Goal: Task Accomplishment & Management: Manage account settings

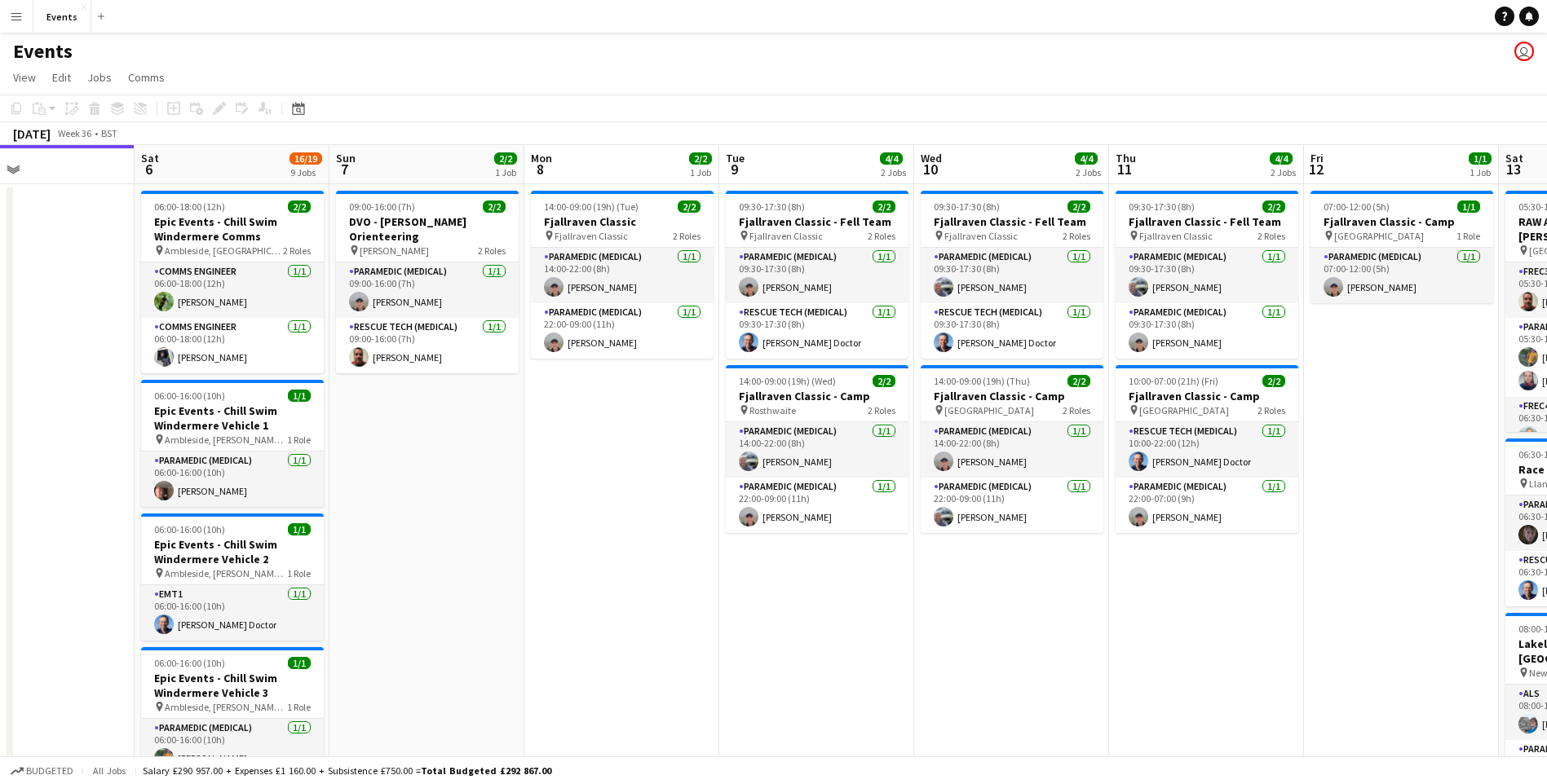
drag, startPoint x: 778, startPoint y: 685, endPoint x: 695, endPoint y: 641, distance: 93.9
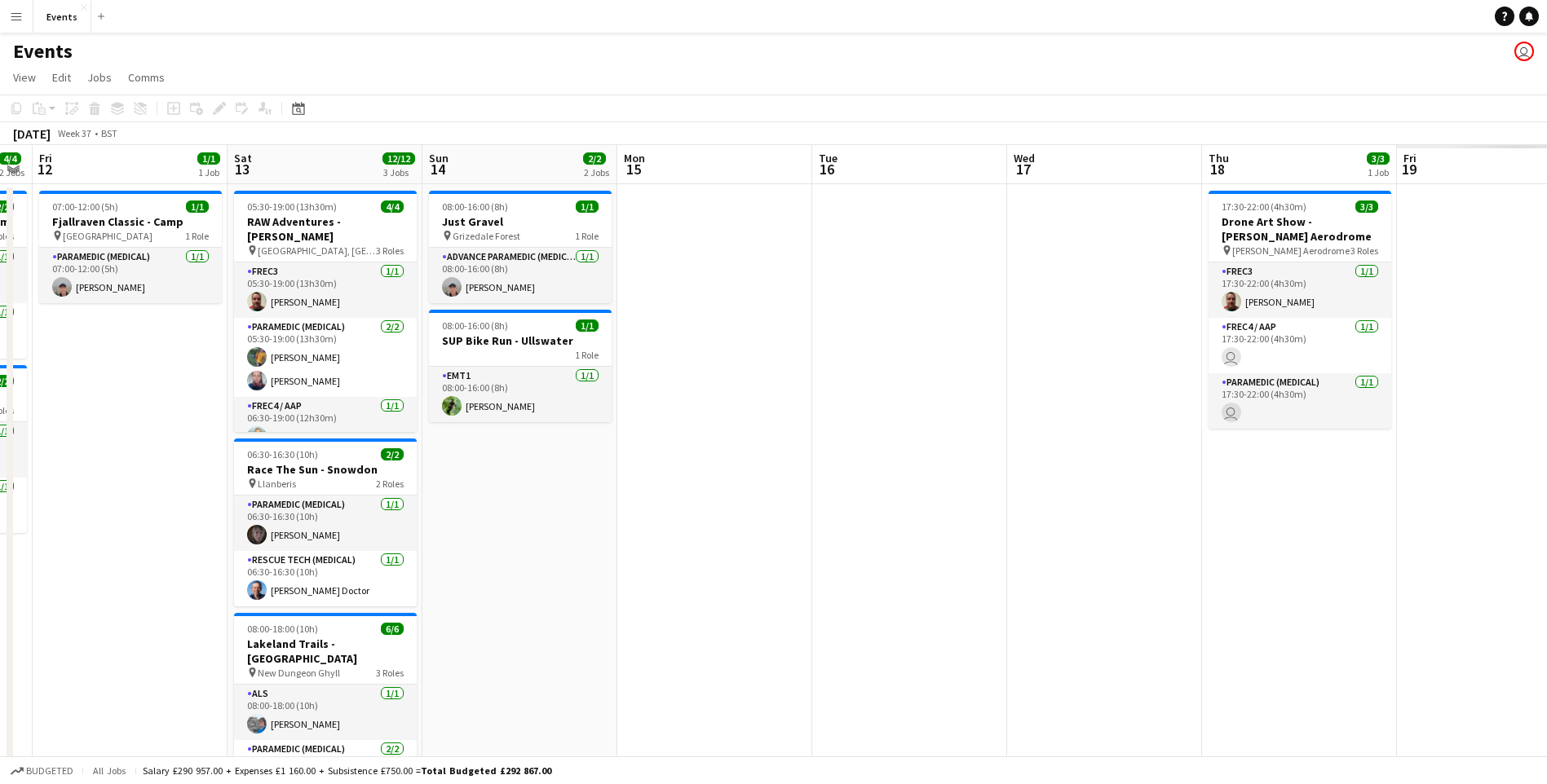
drag, startPoint x: 722, startPoint y: 690, endPoint x: 391, endPoint y: 652, distance: 333.2
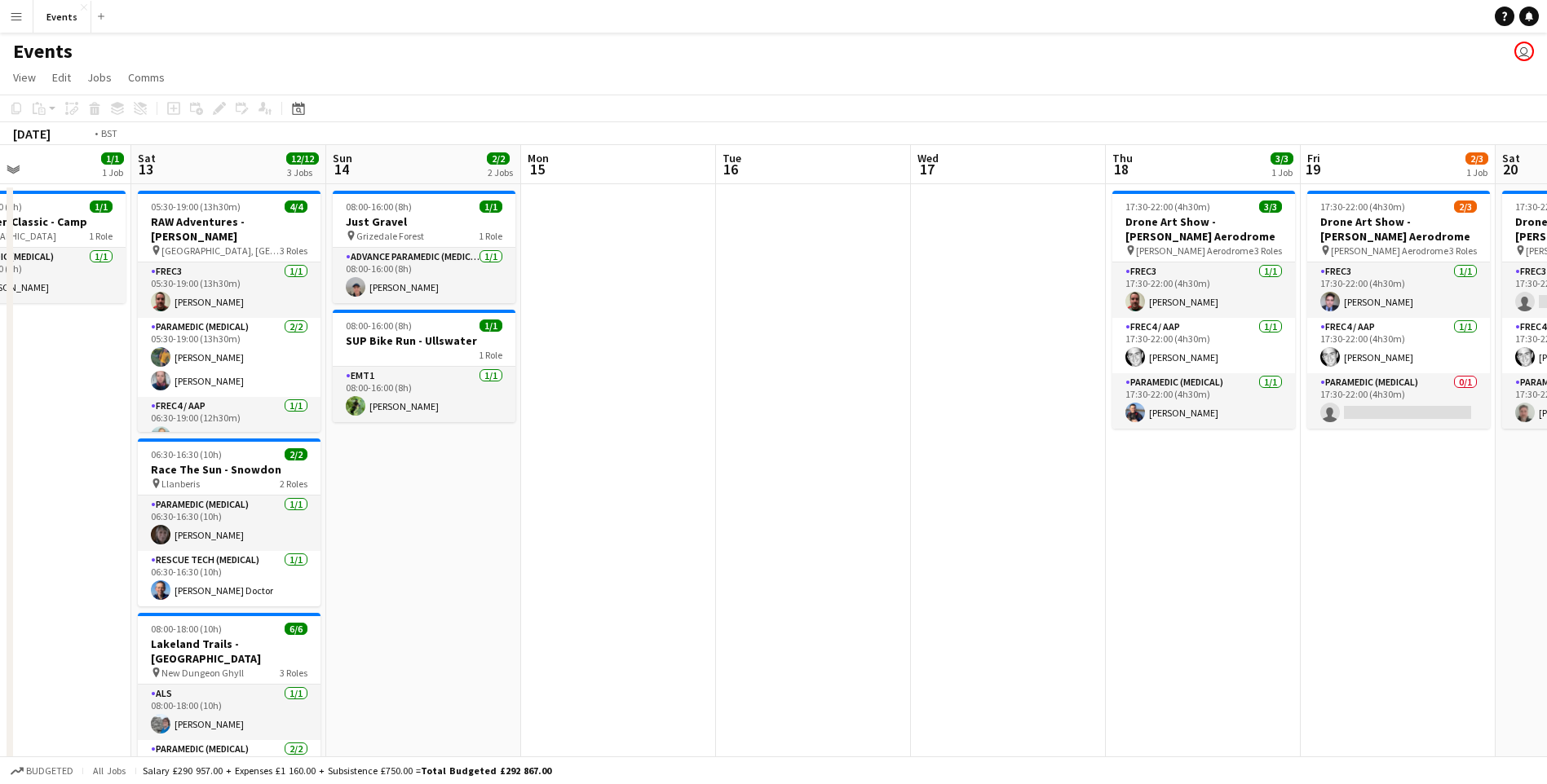
drag, startPoint x: 835, startPoint y: 578, endPoint x: 320, endPoint y: 580, distance: 515.0
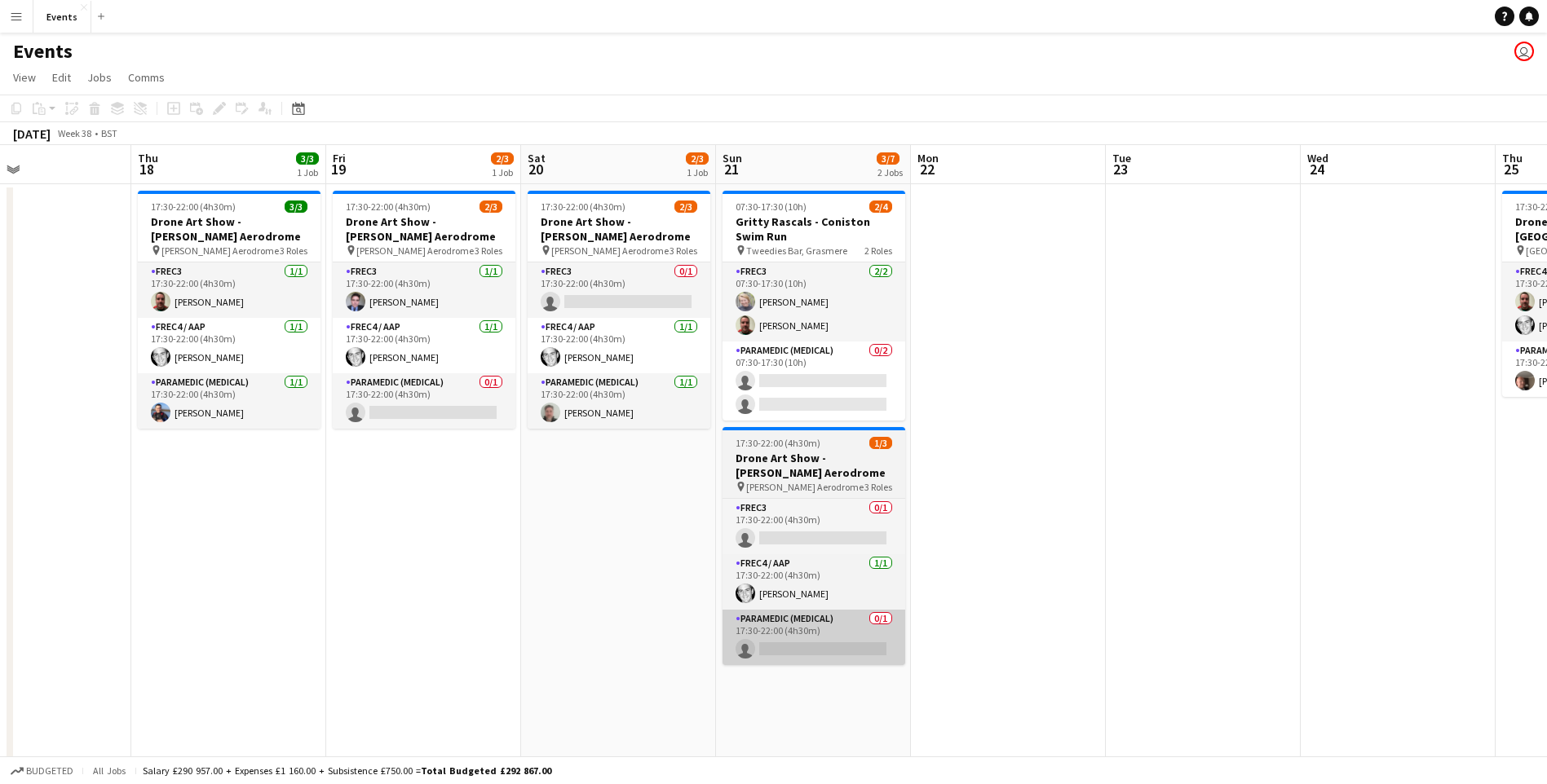
scroll to position [0, 483]
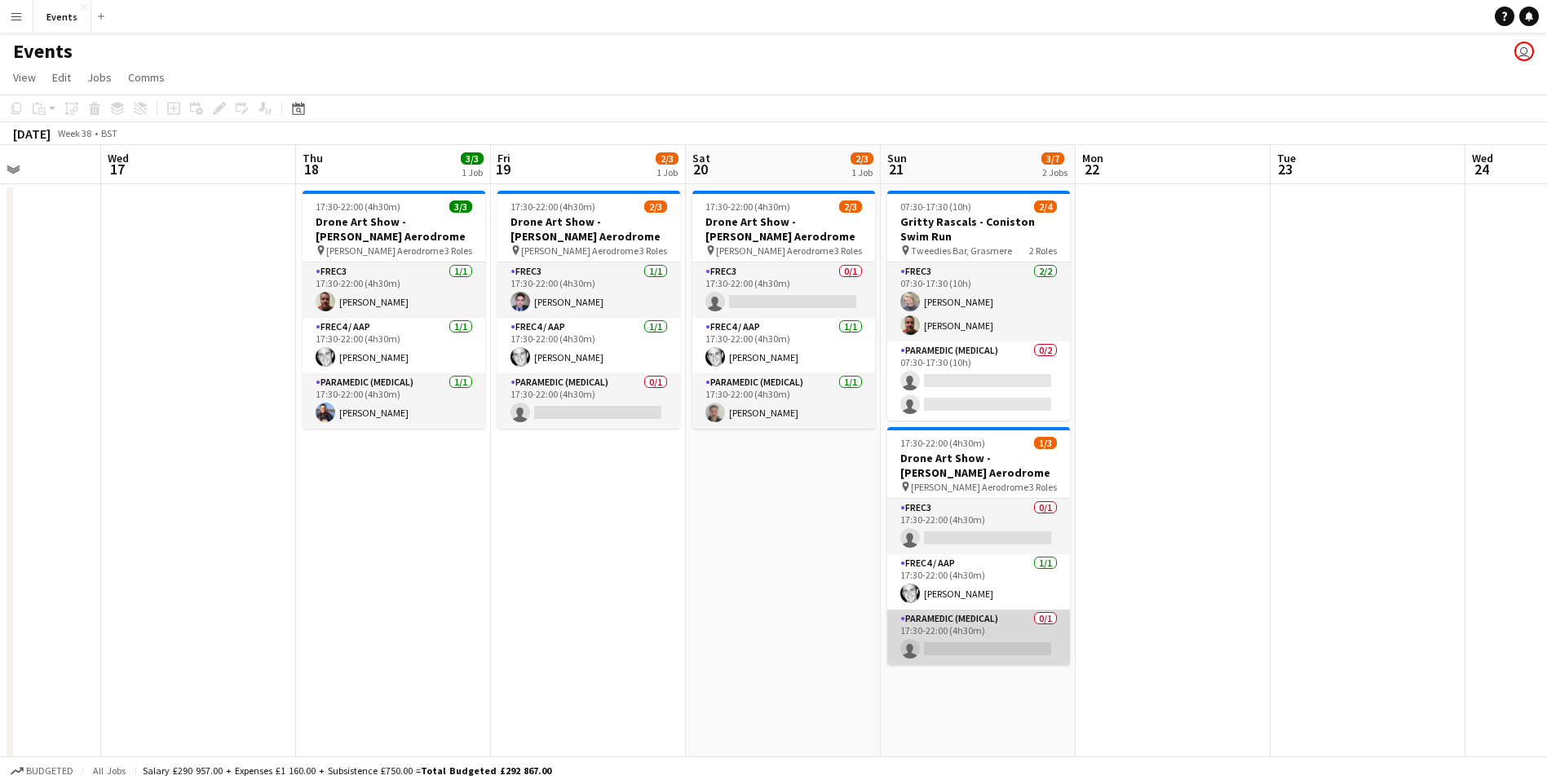
click at [988, 634] on app-card-role "Paramedic (Medical) 0/1 17:30-22:00 (4h30m) single-neutral-actions" at bounding box center [978, 637] width 182 height 56
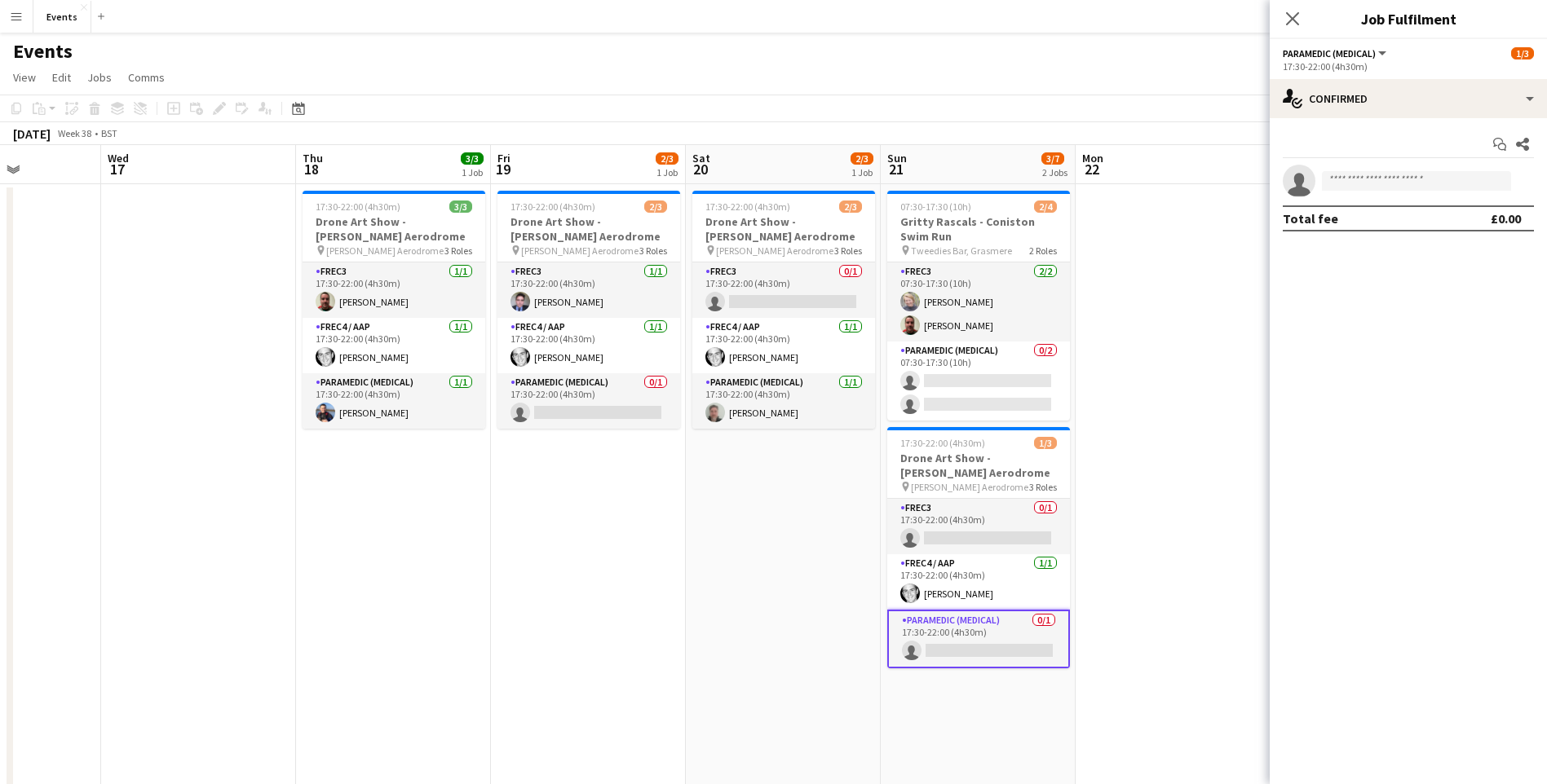
click at [1404, 165] on app-invite-slot "single-neutral-actions" at bounding box center [1408, 181] width 277 height 32
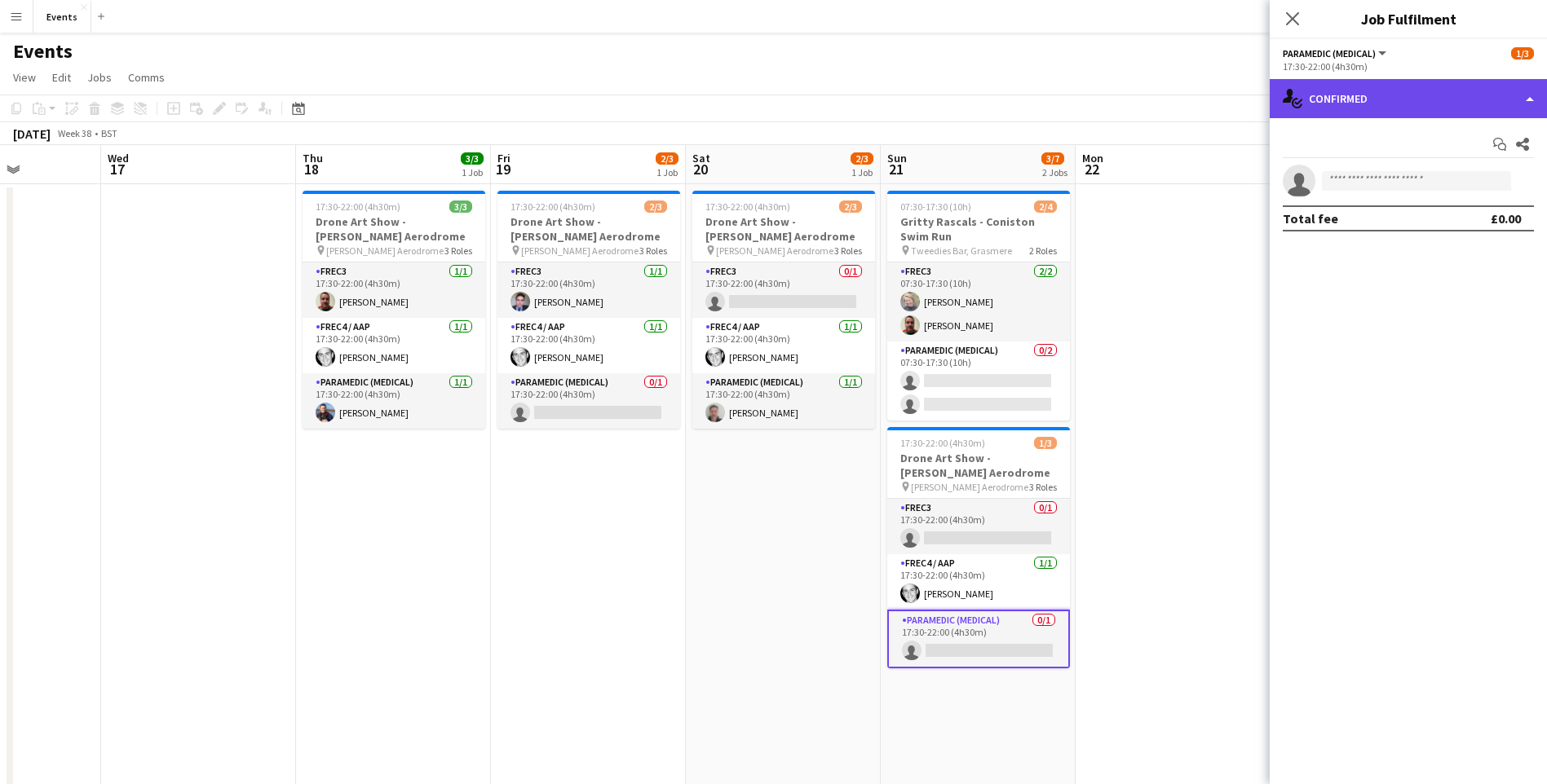
click at [1360, 98] on div "single-neutral-actions-check-2 Confirmed" at bounding box center [1408, 98] width 277 height 39
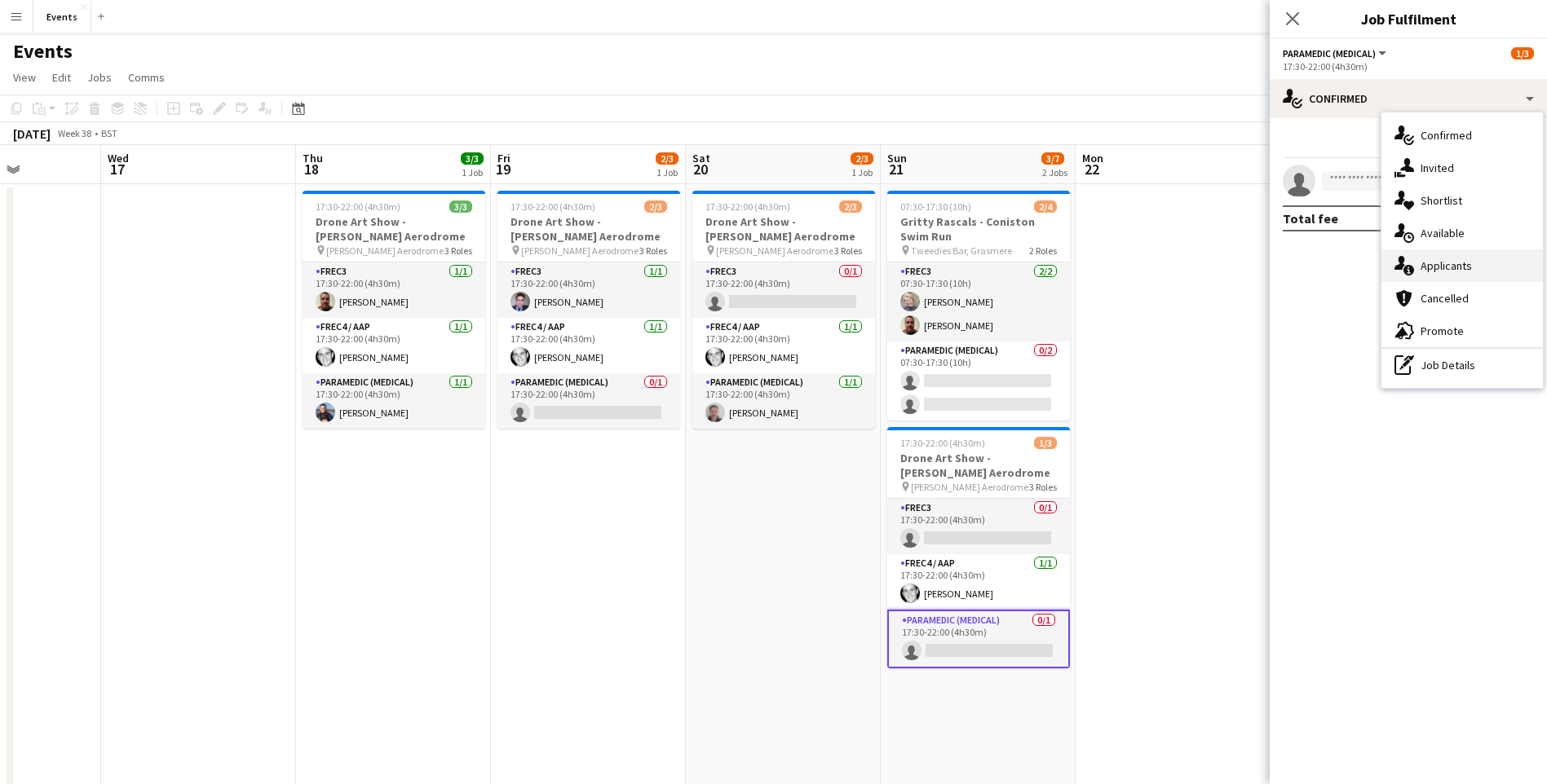
click at [1452, 262] on span "Applicants" at bounding box center [1446, 266] width 51 height 15
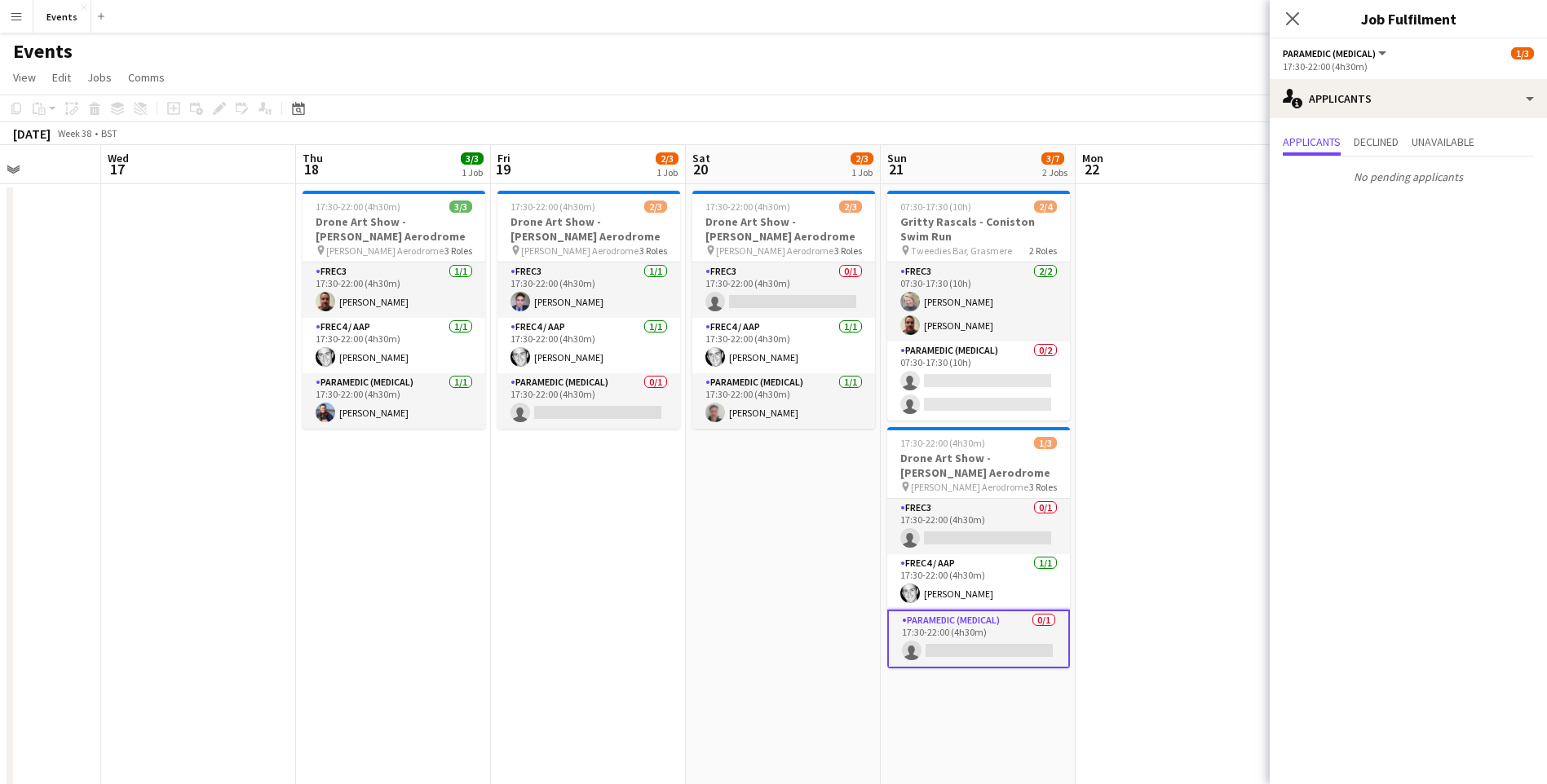
click at [964, 650] on app-card-role "Paramedic (Medical) 0/1 17:30-22:00 (4h30m) single-neutral-actions" at bounding box center [978, 639] width 182 height 59
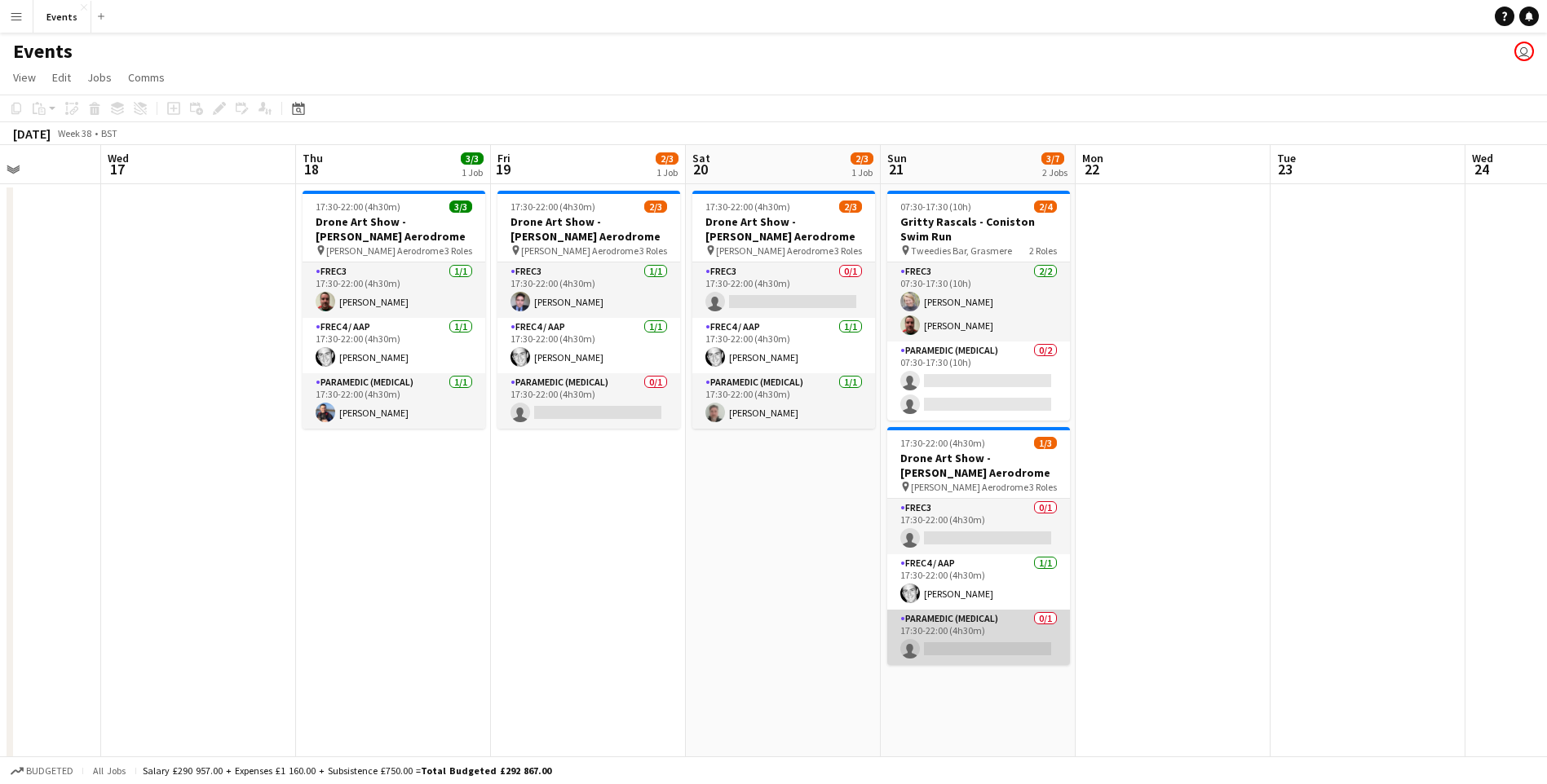
click at [969, 654] on app-card-role "Paramedic (Medical) 0/1 17:30-22:00 (4h30m) single-neutral-actions" at bounding box center [978, 637] width 182 height 56
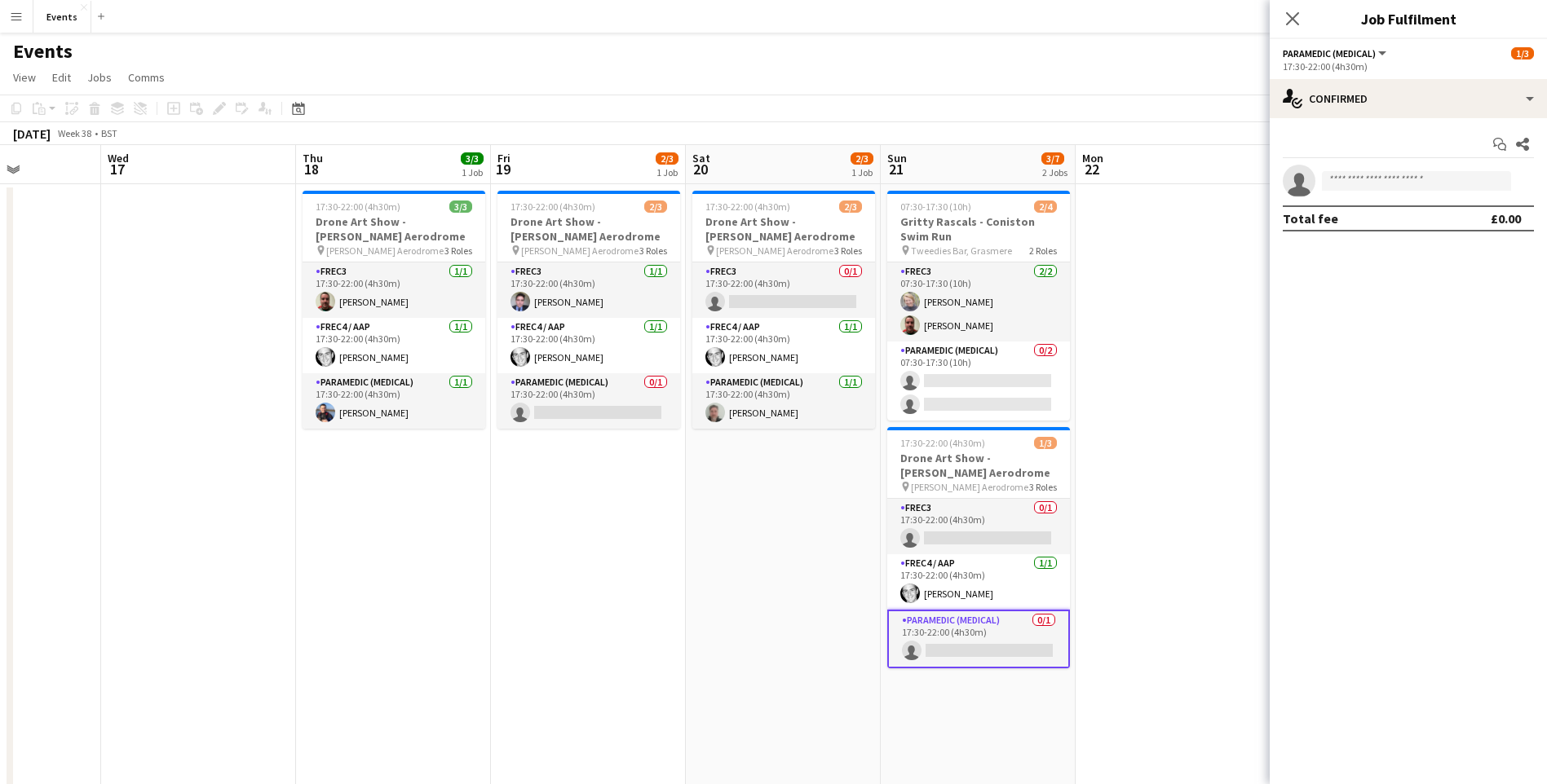
drag, startPoint x: 1393, startPoint y: 148, endPoint x: 1389, endPoint y: 157, distance: 9.8
click at [1389, 156] on div "Start chat Share" at bounding box center [1408, 144] width 251 height 27
click at [1380, 168] on app-invite-slot "single-neutral-actions" at bounding box center [1408, 181] width 277 height 32
click at [1375, 179] on input at bounding box center [1416, 181] width 189 height 20
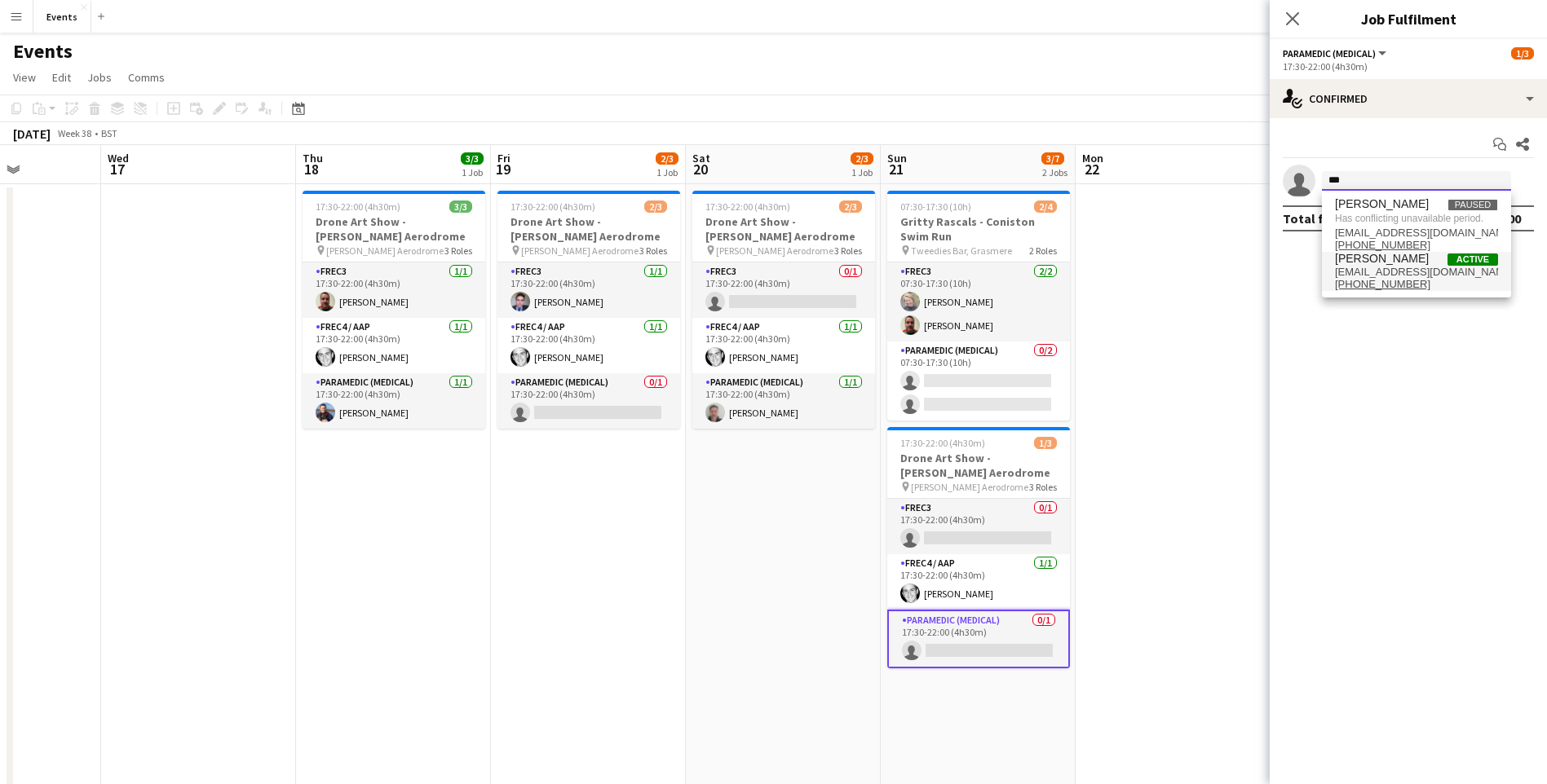
type input "***"
click at [1389, 277] on span "[EMAIL_ADDRESS][DOMAIN_NAME]" at bounding box center [1416, 273] width 163 height 13
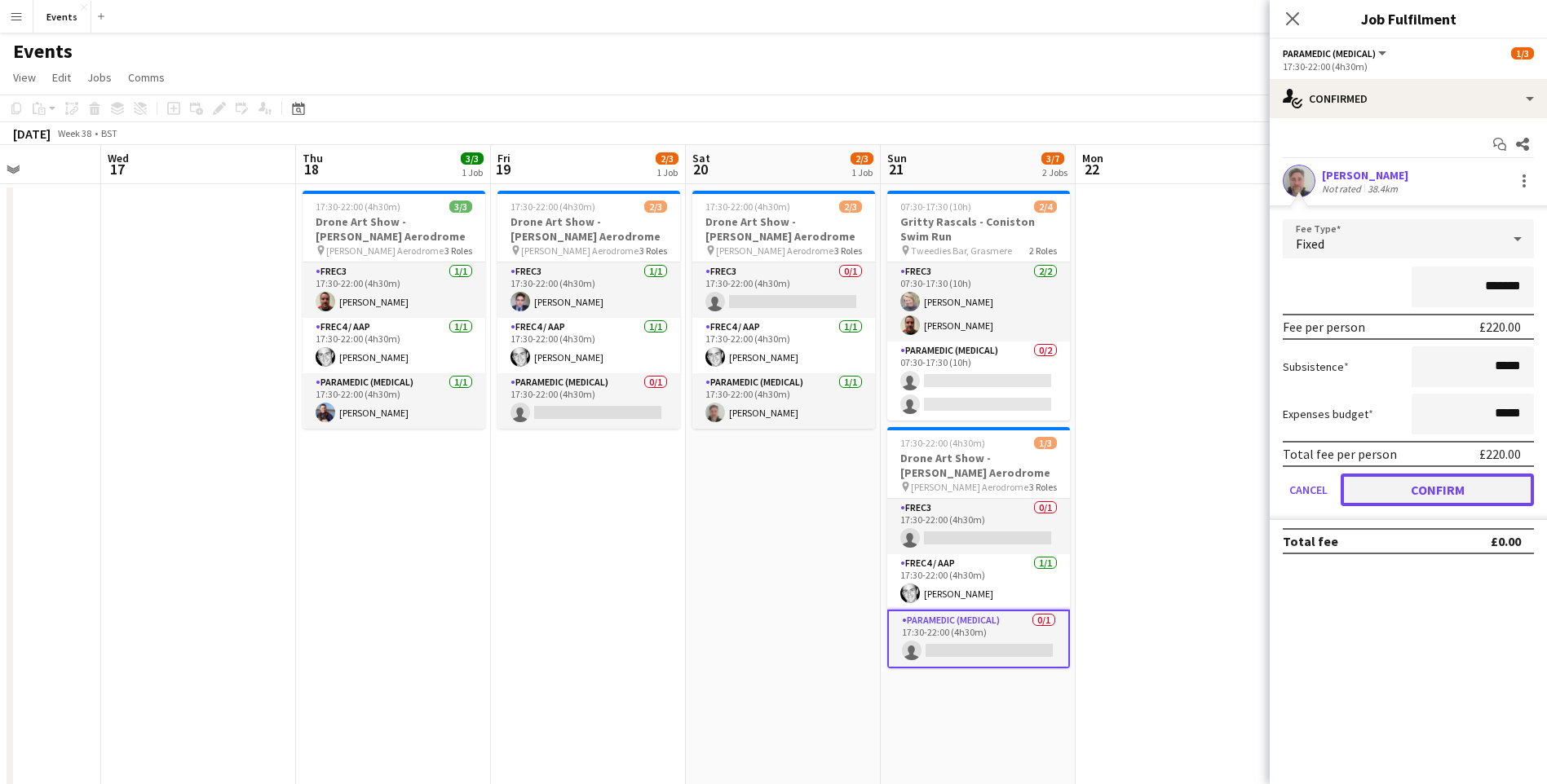
click at [1506, 477] on button "Confirm" at bounding box center [1437, 489] width 193 height 32
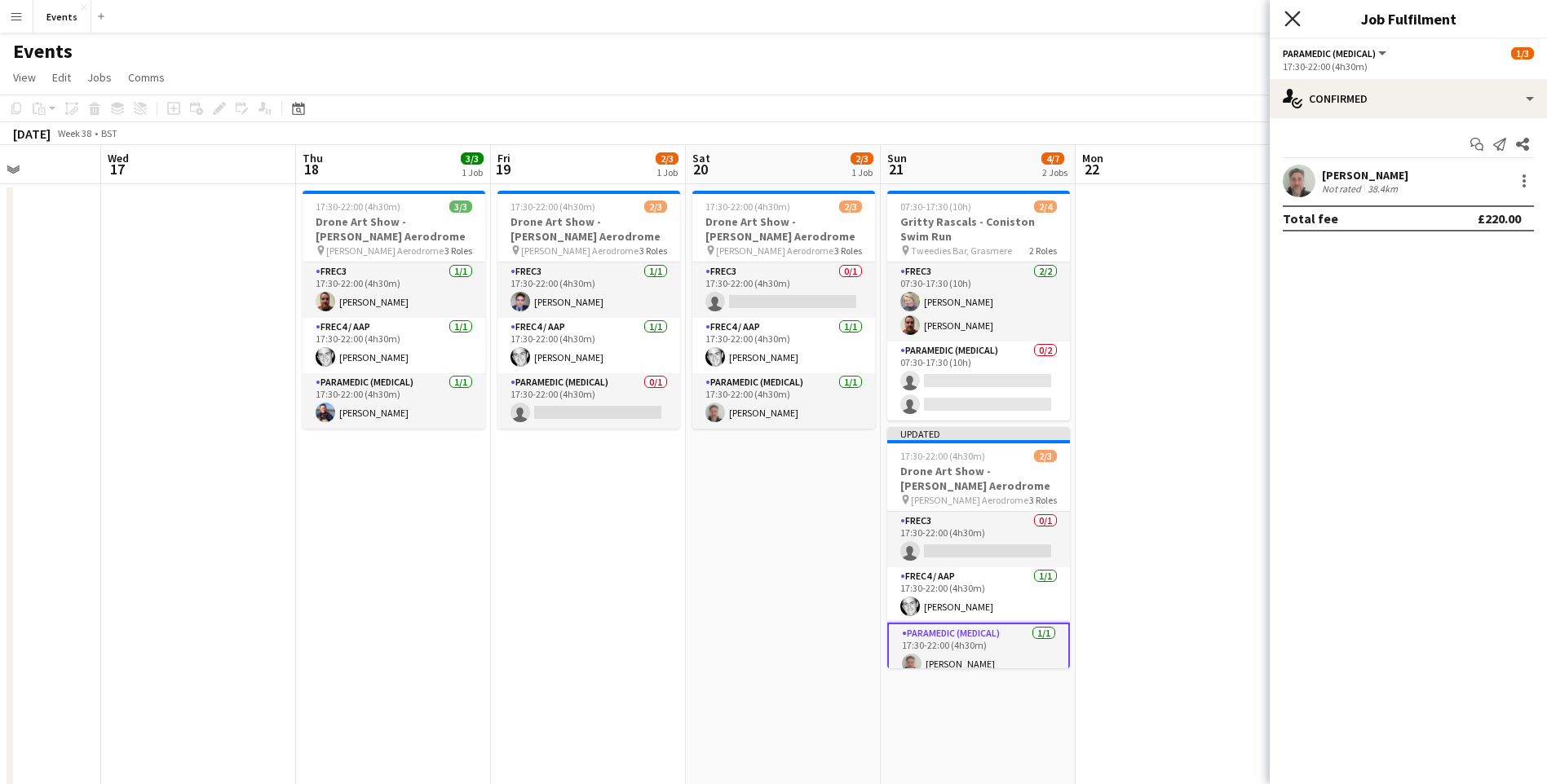
click at [1294, 24] on icon "Close pop-in" at bounding box center [1292, 18] width 16 height 16
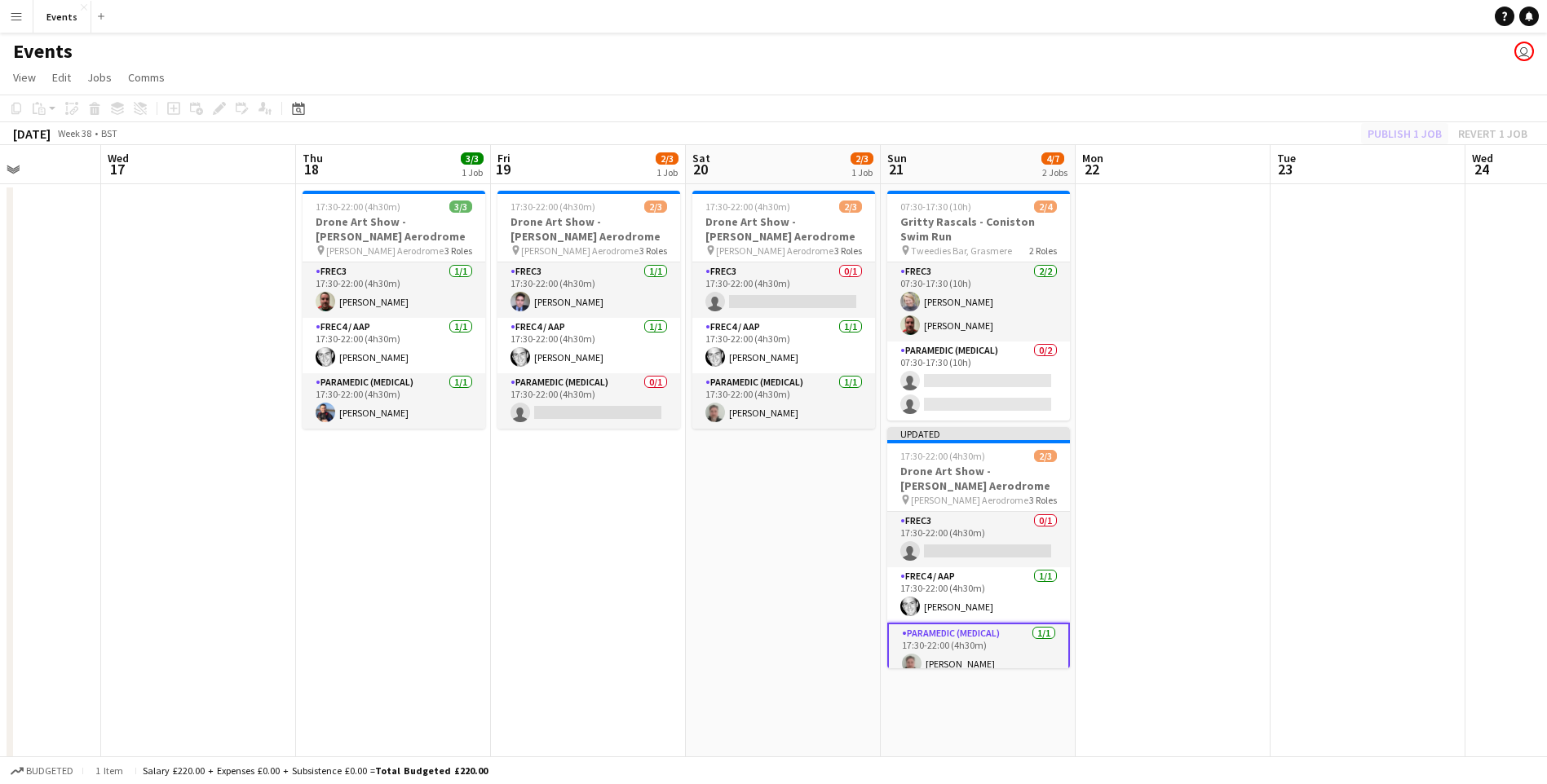
click at [1423, 136] on div "Publish 1 job Revert 1 job" at bounding box center [1448, 133] width 199 height 22
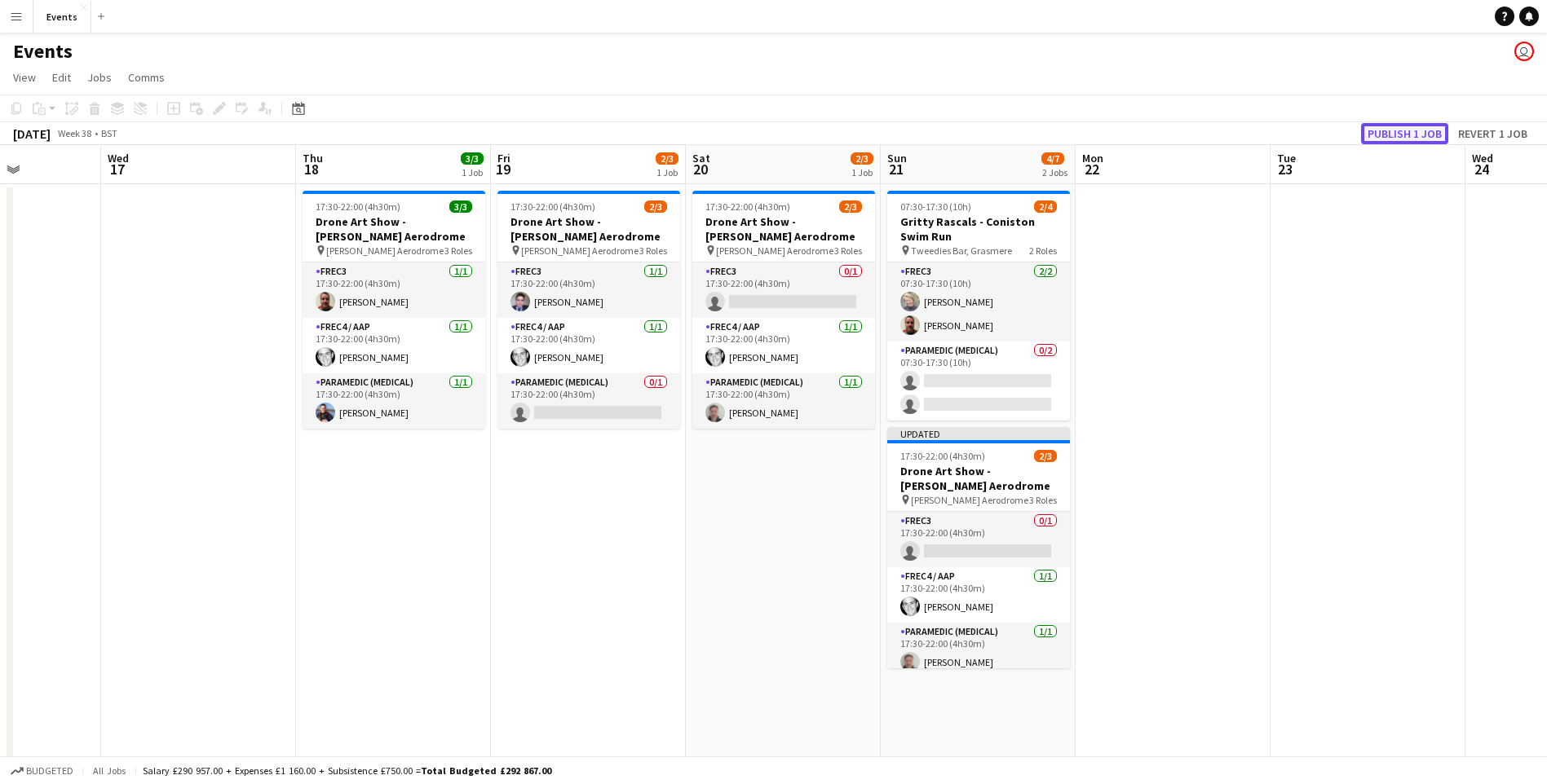
click at [1418, 136] on button "Publish 1 job" at bounding box center [1404, 133] width 87 height 22
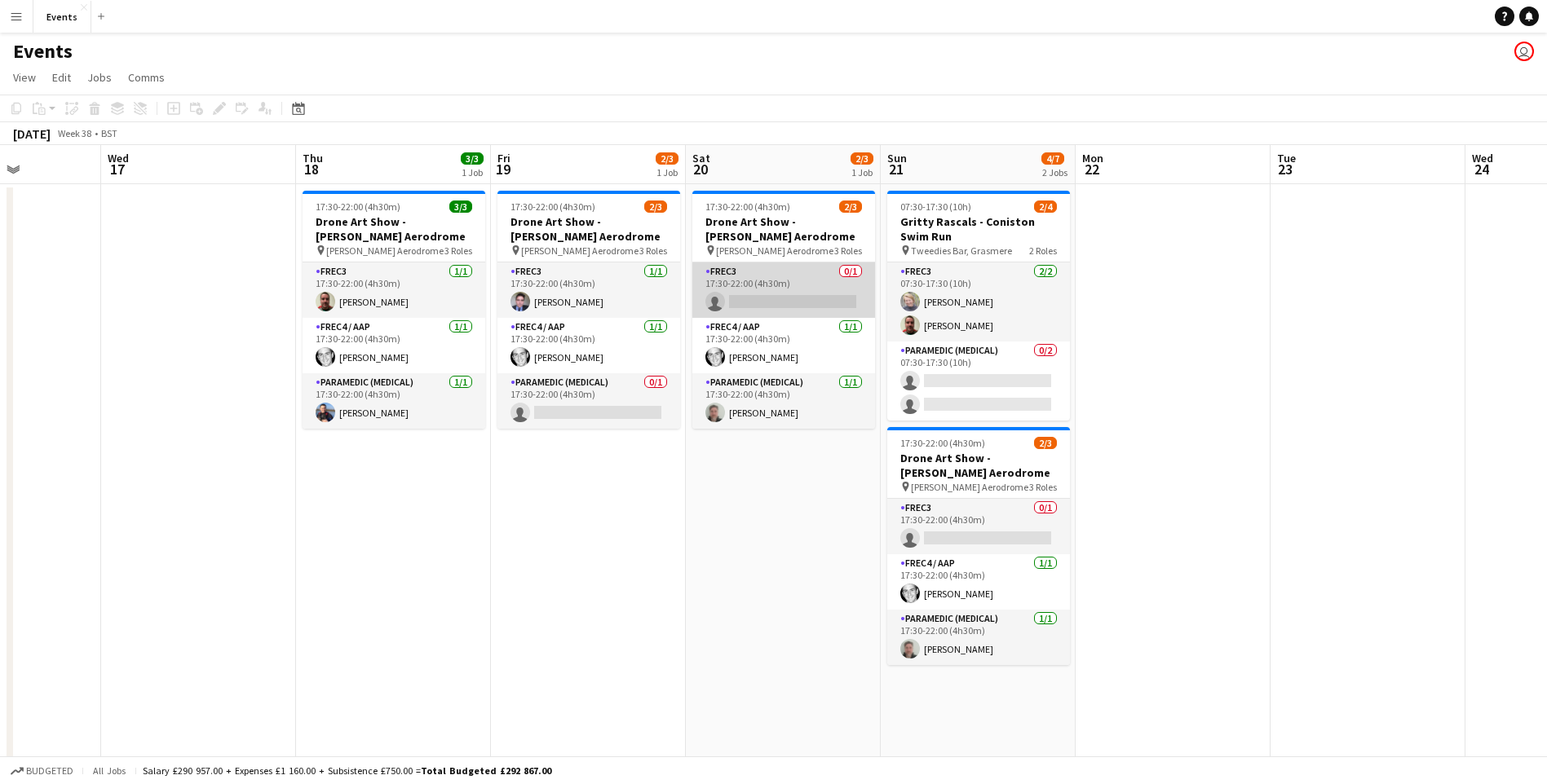
click at [763, 300] on app-card-role "FREC3 0/1 17:30-22:00 (4h30m) single-neutral-actions" at bounding box center [783, 290] width 182 height 56
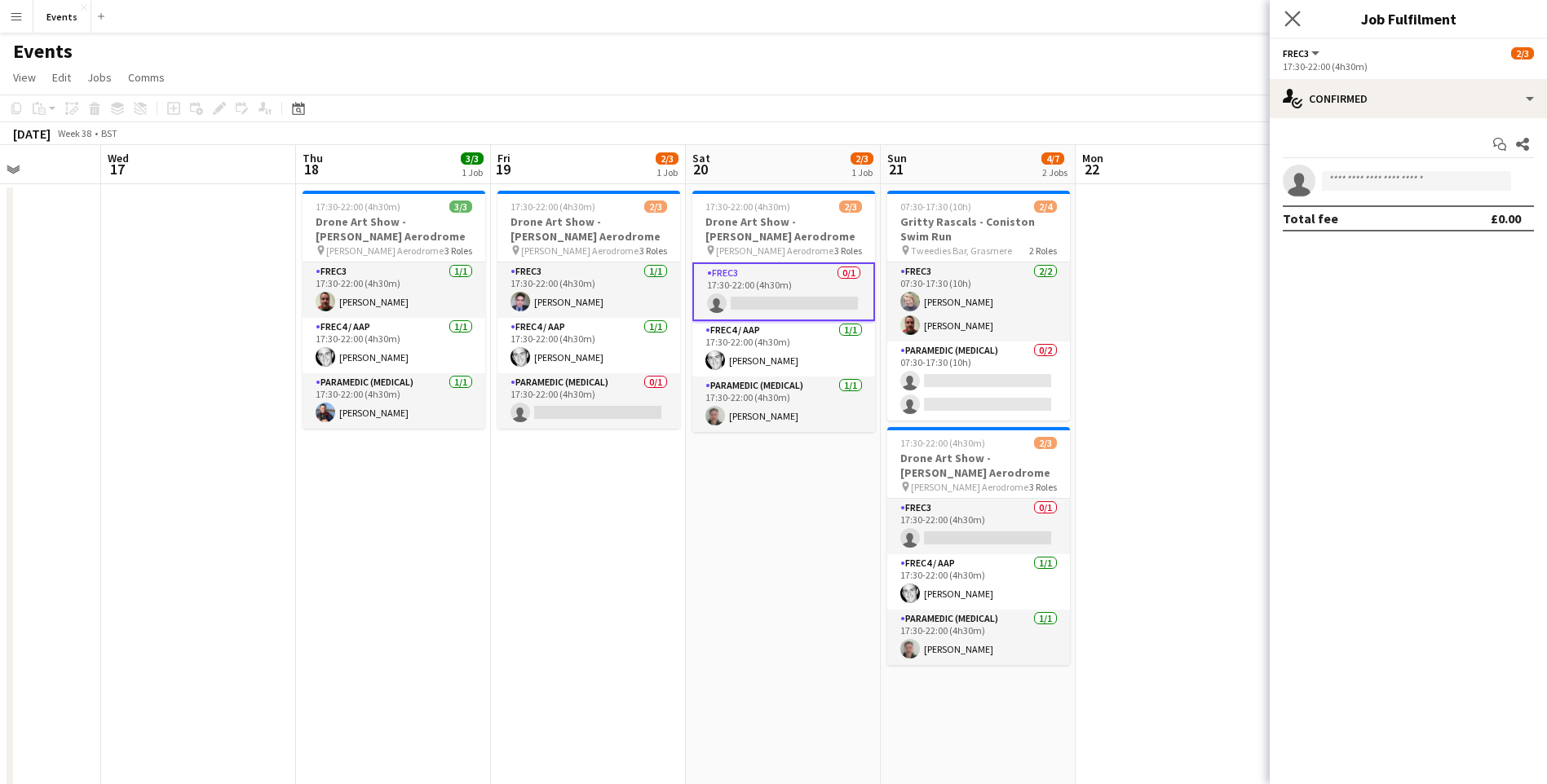
click at [1289, 27] on app-icon "Close pop-in" at bounding box center [1292, 19] width 24 height 24
